Goal: Task Accomplishment & Management: Manage account settings

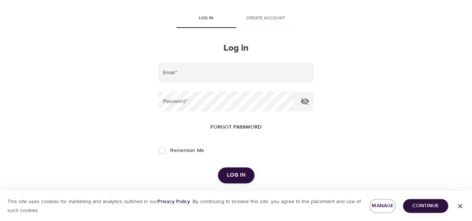
scroll to position [28, 0]
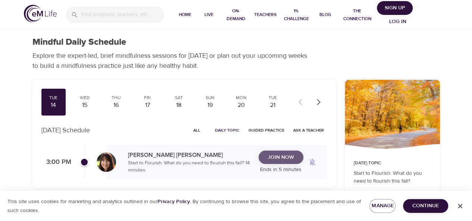
click at [276, 156] on span "Join Now" at bounding box center [281, 157] width 26 height 9
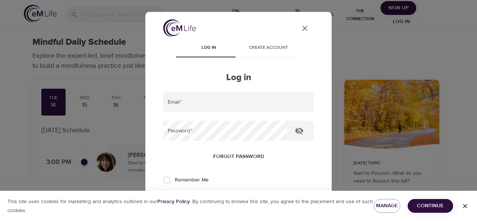
click at [225, 112] on form "Email   * Password   * Forgot password Remember Me Log in" at bounding box center [238, 152] width 151 height 121
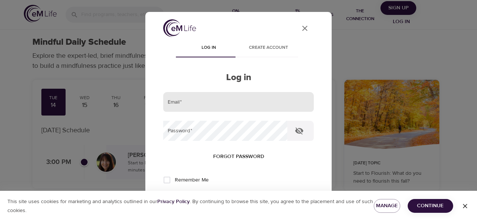
click at [223, 106] on input "email" at bounding box center [238, 102] width 151 height 20
type input "[PERSON_NAME][EMAIL_ADDRESS][PERSON_NAME][DOMAIN_NAME]"
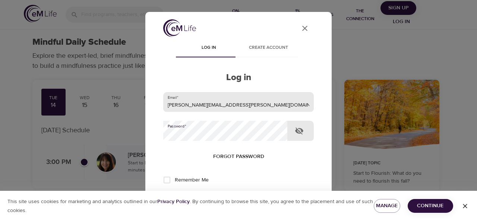
click at [220, 197] on button "Log in" at bounding box center [238, 205] width 37 height 16
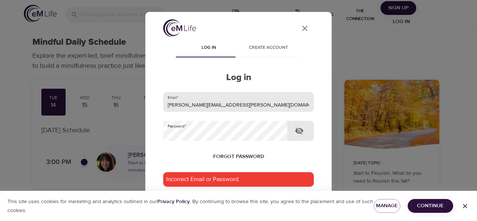
click at [220, 217] on button "Log in" at bounding box center [238, 225] width 37 height 16
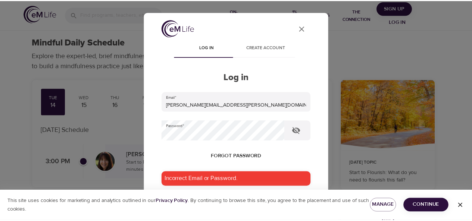
scroll to position [93, 0]
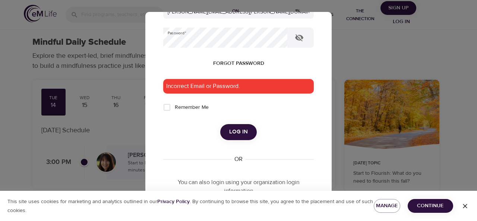
click at [349, 56] on div "User Profile Log in Create account Log in Email   * [PERSON_NAME][EMAIL_ADDRESS…" at bounding box center [238, 110] width 477 height 221
